Goal: Task Accomplishment & Management: Manage account settings

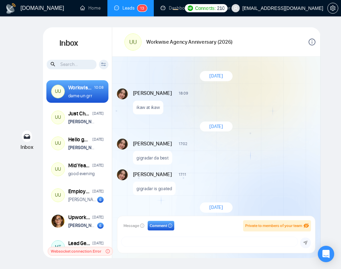
scroll to position [549, 0]
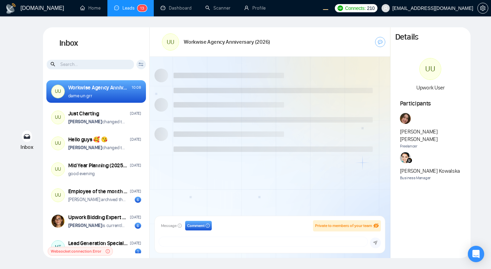
scroll to position [549, 0]
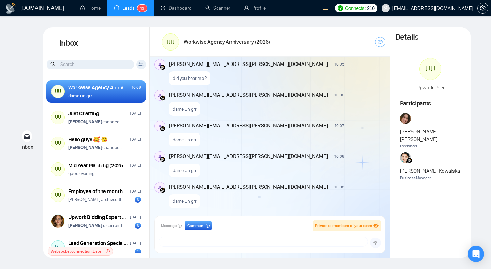
click at [312, 111] on div "dame un grr" at bounding box center [276, 107] width 215 height 17
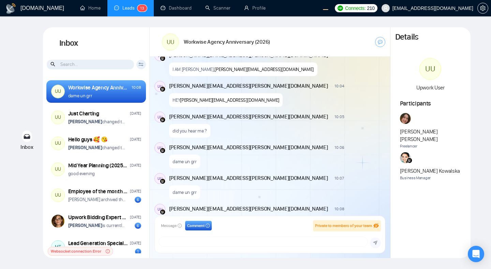
scroll to position [1437, 0]
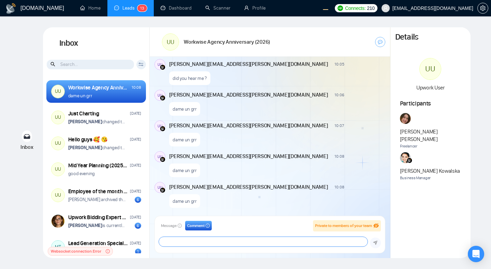
click at [203, 245] on textarea at bounding box center [263, 242] width 209 height 10
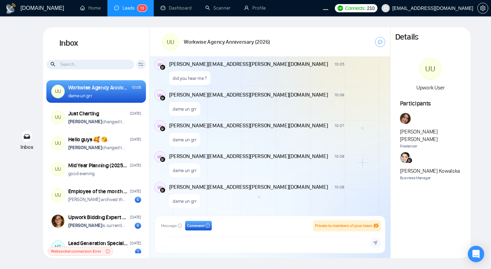
click at [279, 173] on div "dame un grr" at bounding box center [276, 168] width 215 height 17
click at [188, 203] on p "dame un grr" at bounding box center [185, 201] width 24 height 6
click at [184, 171] on p "dame un grr" at bounding box center [185, 170] width 24 height 6
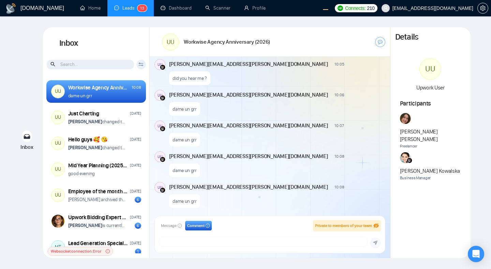
click at [184, 171] on p "dame un grr" at bounding box center [185, 170] width 24 height 6
click at [183, 137] on p "dame un grr" at bounding box center [185, 139] width 24 height 6
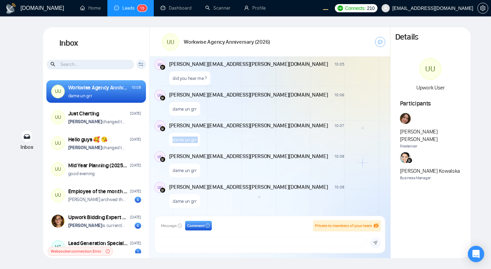
click at [295, 134] on div "dame un grr" at bounding box center [276, 137] width 215 height 17
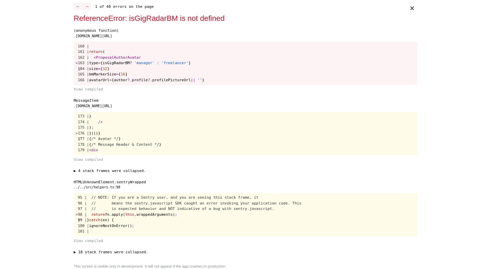
scroll to position [0, 0]
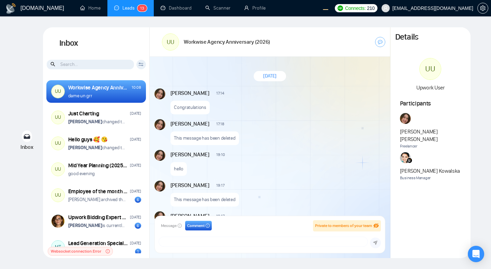
click at [328, 96] on div "Andrian Marsella 17:14 New Message" at bounding box center [278, 92] width 214 height 9
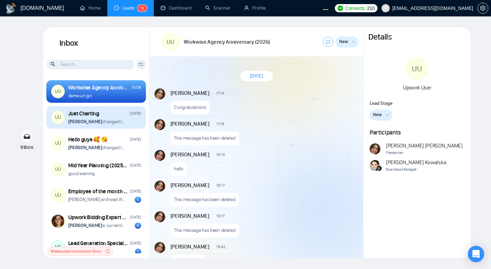
click at [116, 116] on div "Just Charting [DATE]" at bounding box center [104, 114] width 73 height 8
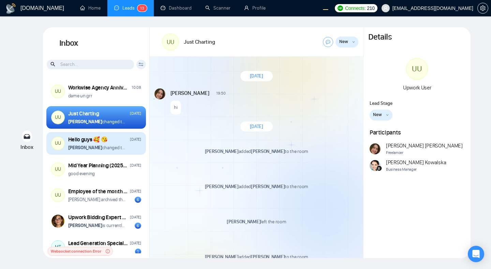
click at [120, 137] on div "Hello guys 🥰 😘 [DATE]" at bounding box center [104, 140] width 73 height 8
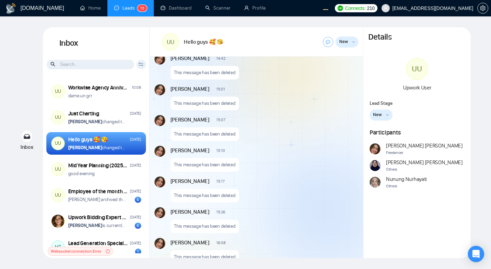
scroll to position [534, 0]
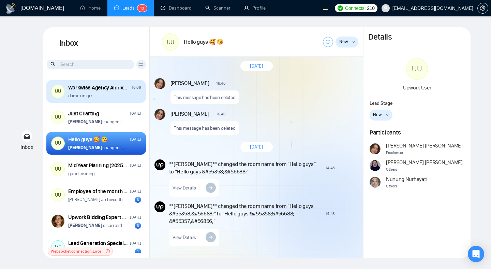
click at [102, 99] on div "dame un grr" at bounding box center [104, 95] width 73 height 6
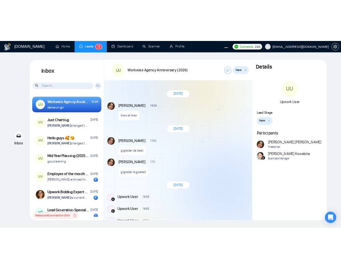
scroll to position [278, 0]
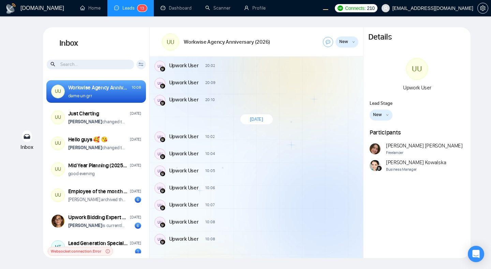
click at [351, 41] on button "New" at bounding box center [347, 42] width 23 height 11
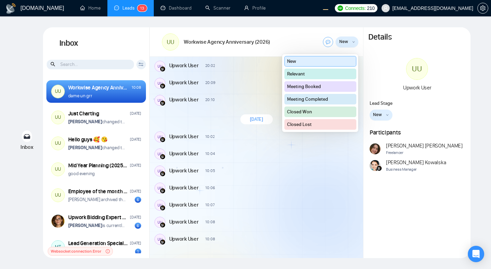
click at [336, 73] on button "Relevant" at bounding box center [321, 74] width 72 height 11
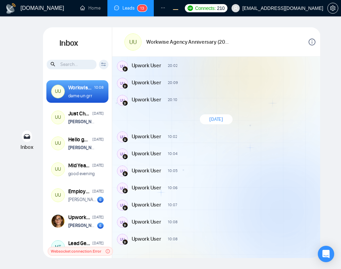
click at [310, 43] on icon "info-circle" at bounding box center [312, 42] width 7 height 7
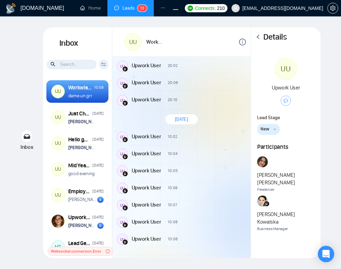
click at [275, 129] on icon "down" at bounding box center [275, 129] width 3 height 3
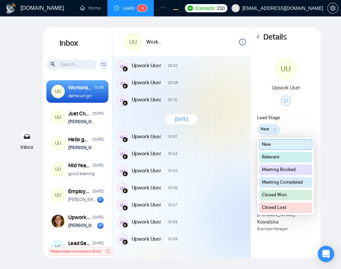
click at [277, 159] on button "Relevant" at bounding box center [285, 157] width 53 height 11
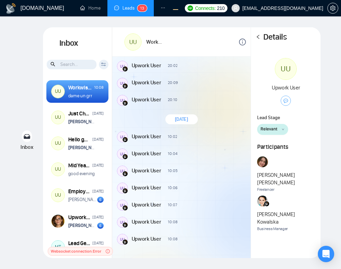
click at [276, 127] on span "Relevant" at bounding box center [269, 129] width 17 height 7
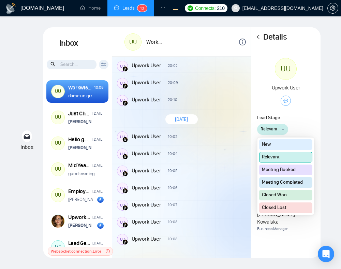
click at [283, 181] on button "Meeting Completed" at bounding box center [285, 182] width 53 height 11
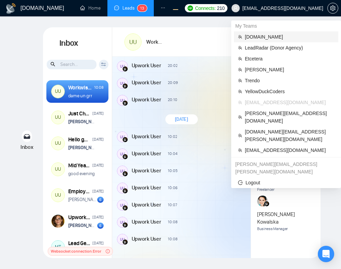
click at [265, 40] on span "evacodes.com" at bounding box center [289, 37] width 89 height 8
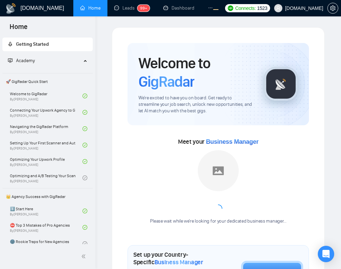
click at [124, 9] on link "Leads 99+" at bounding box center [131, 8] width 35 height 6
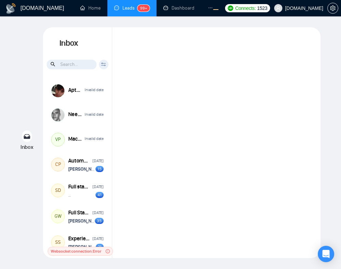
click at [31, 102] on div "Inbox Inbox Client Reset Date Reset Reset Apply Aptos Blockchain Developer Inva…" at bounding box center [170, 142] width 319 height 231
click at [14, 107] on div "Inbox Inbox Client Reset Date Reset Reset Apply Aptos Blockchain Developer Inva…" at bounding box center [170, 142] width 319 height 231
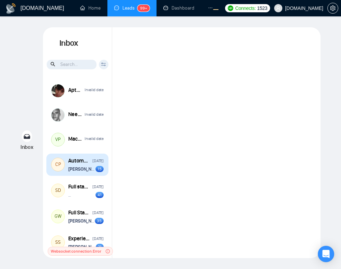
click at [78, 170] on strong "Vitaliy Basiuk" at bounding box center [85, 169] width 34 height 6
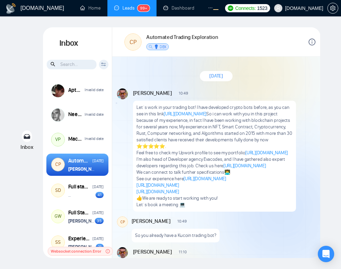
click at [312, 45] on icon "info-circle" at bounding box center [312, 42] width 7 height 7
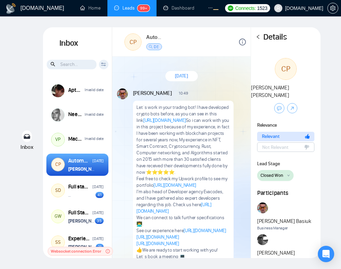
click at [282, 172] on span "Closed Won" at bounding box center [272, 175] width 23 height 7
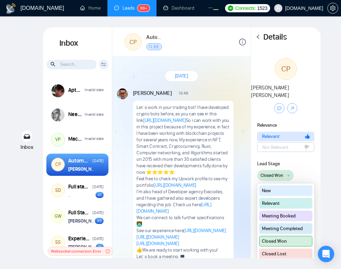
click at [283, 223] on button "Meeting Completed" at bounding box center [285, 228] width 53 height 11
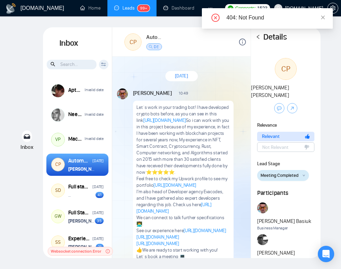
click at [242, 40] on icon "info-circle" at bounding box center [242, 42] width 7 height 7
click at [280, 172] on span "Meeting Completed" at bounding box center [280, 175] width 38 height 7
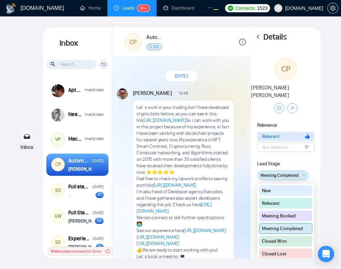
click at [279, 211] on button "Meeting Booked" at bounding box center [285, 216] width 53 height 11
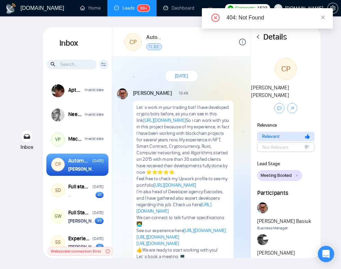
click at [295, 170] on button "Meeting Booked" at bounding box center [279, 175] width 45 height 11
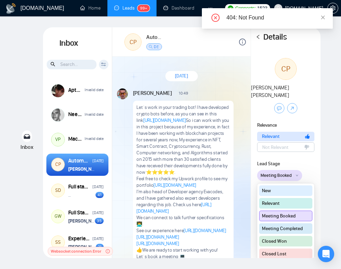
click at [284, 224] on button "Meeting Completed" at bounding box center [285, 228] width 53 height 11
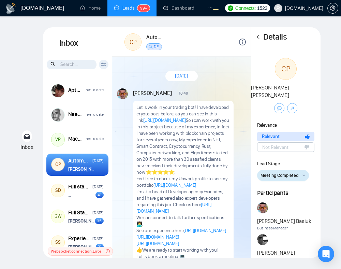
click at [323, 110] on div "Inbox Inbox Client Reset Date Reset Reset Apply Aptos Blockchain Developer Inva…" at bounding box center [170, 142] width 319 height 231
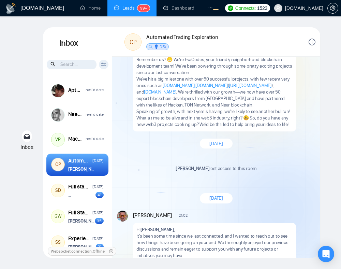
scroll to position [1160, 0]
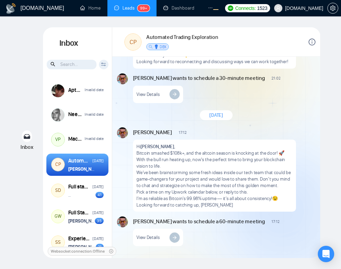
click at [313, 40] on icon "info-circle" at bounding box center [312, 42] width 7 height 7
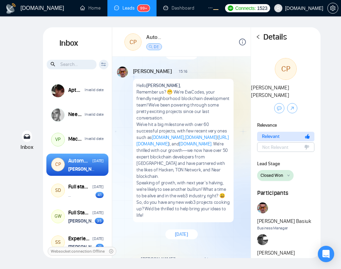
scroll to position [1472, 0]
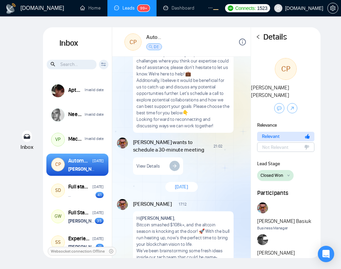
click at [278, 172] on span "Closed Won" at bounding box center [272, 175] width 23 height 7
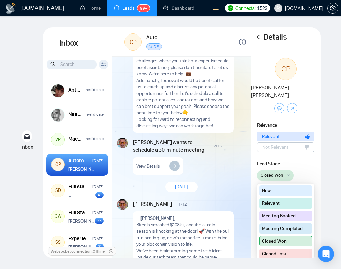
click at [275, 186] on button "New" at bounding box center [285, 190] width 53 height 11
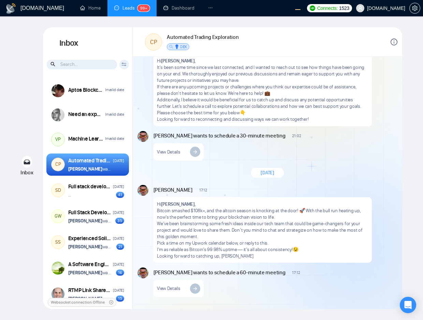
scroll to position [993, 0]
click at [341, 46] on div at bounding box center [359, 41] width 76 height 19
click at [341, 41] on icon "info-circle" at bounding box center [394, 41] width 1 height 3
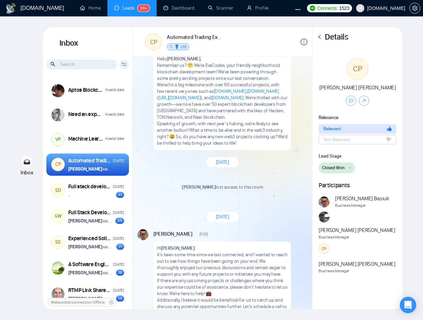
scroll to position [1254, 0]
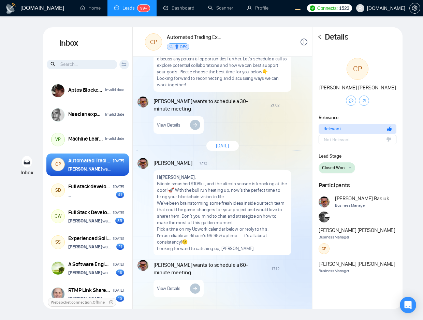
click at [341, 166] on span "Closed Won" at bounding box center [333, 167] width 23 height 7
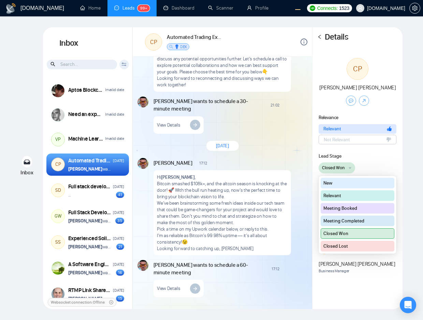
click at [341, 183] on button "New" at bounding box center [358, 183] width 74 height 11
